Goal: Find specific page/section: Find specific page/section

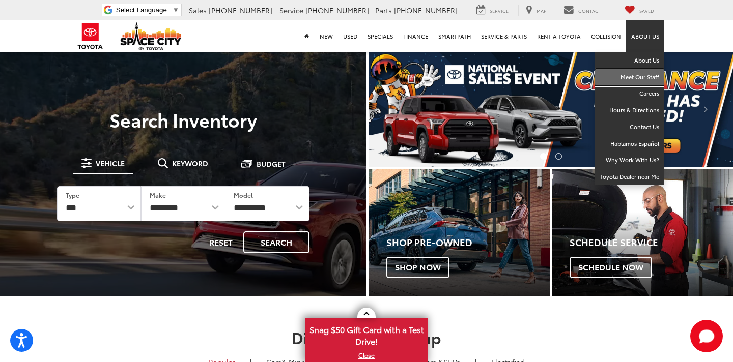
click at [643, 75] on link "Meet Our Staff" at bounding box center [629, 77] width 69 height 17
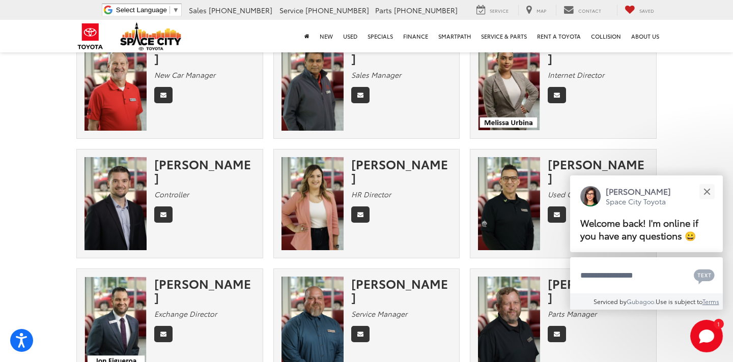
scroll to position [279, 0]
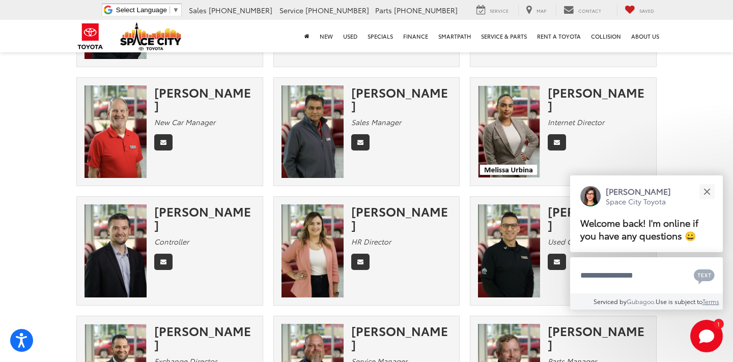
click at [516, 139] on img at bounding box center [509, 132] width 62 height 92
click at [561, 86] on div "[PERSON_NAME]" at bounding box center [598, 99] width 101 height 27
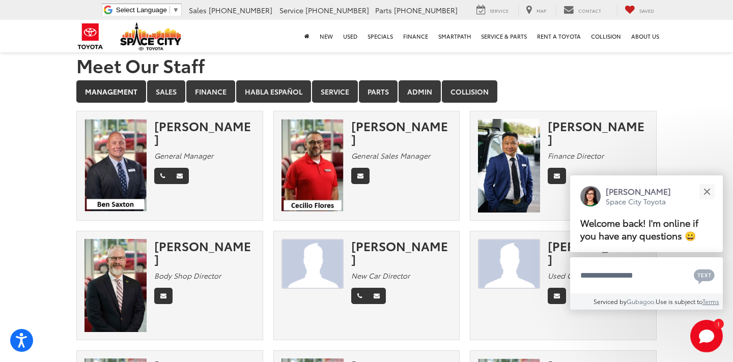
scroll to position [0, 0]
